Goal: Navigation & Orientation: Find specific page/section

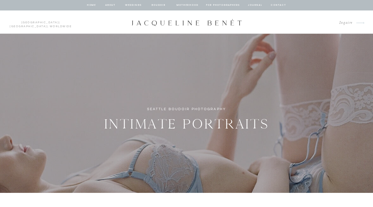
click at [106, 6] on nav "about" at bounding box center [110, 5] width 11 height 5
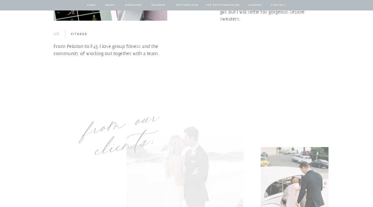
scroll to position [1955, 0]
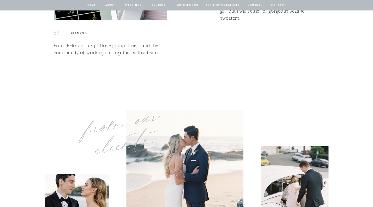
click at [160, 5] on nav "BOUDOIR" at bounding box center [158, 5] width 15 height 5
